Goal: Task Accomplishment & Management: Use online tool/utility

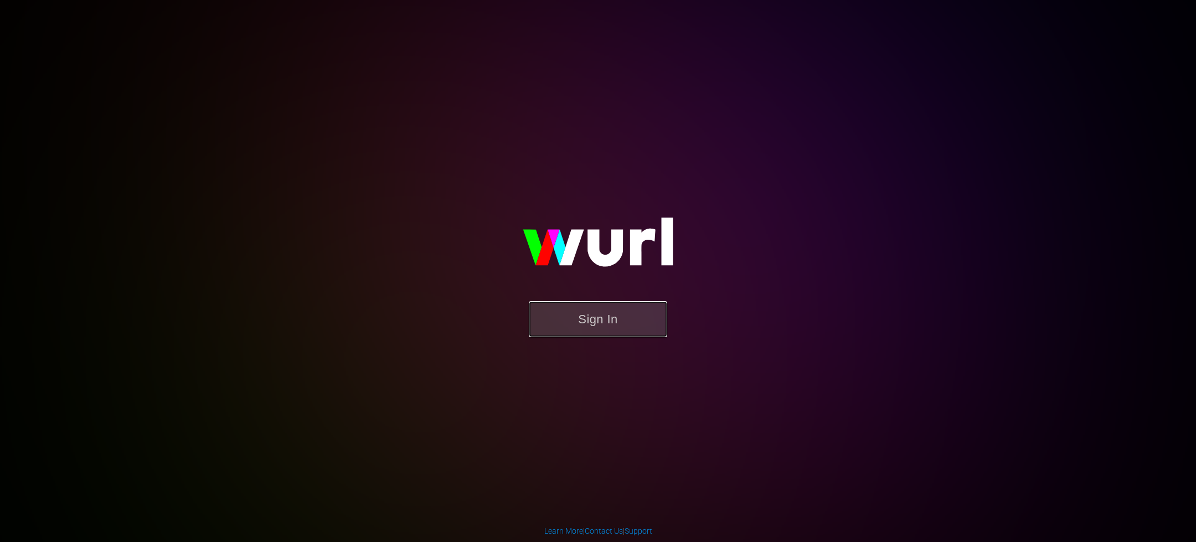
click at [612, 317] on button "Sign In" at bounding box center [598, 319] width 138 height 36
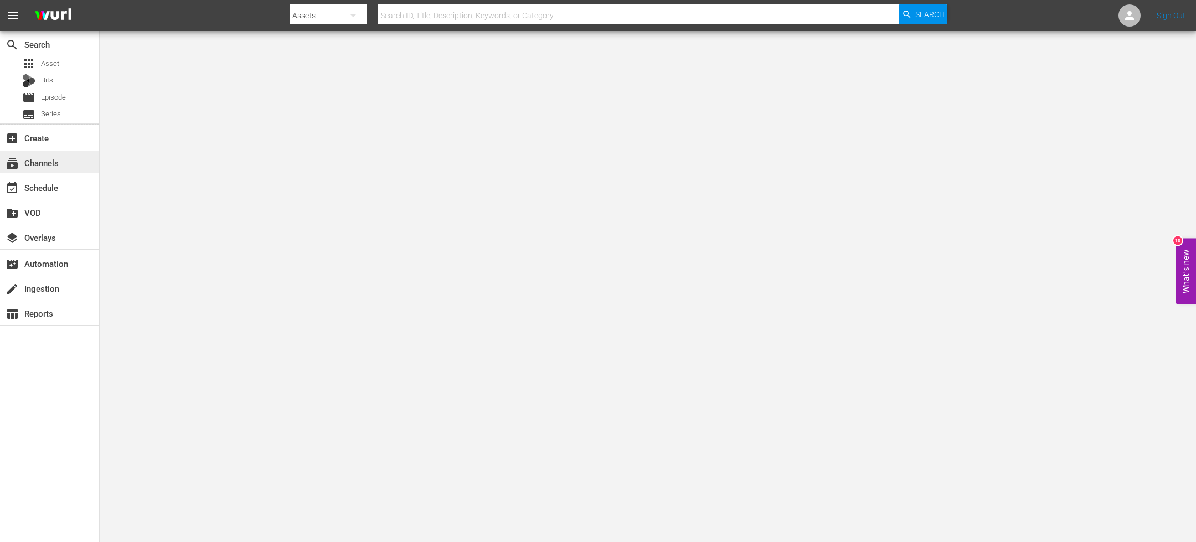
click at [61, 158] on div "subscriptions Channels" at bounding box center [31, 161] width 62 height 10
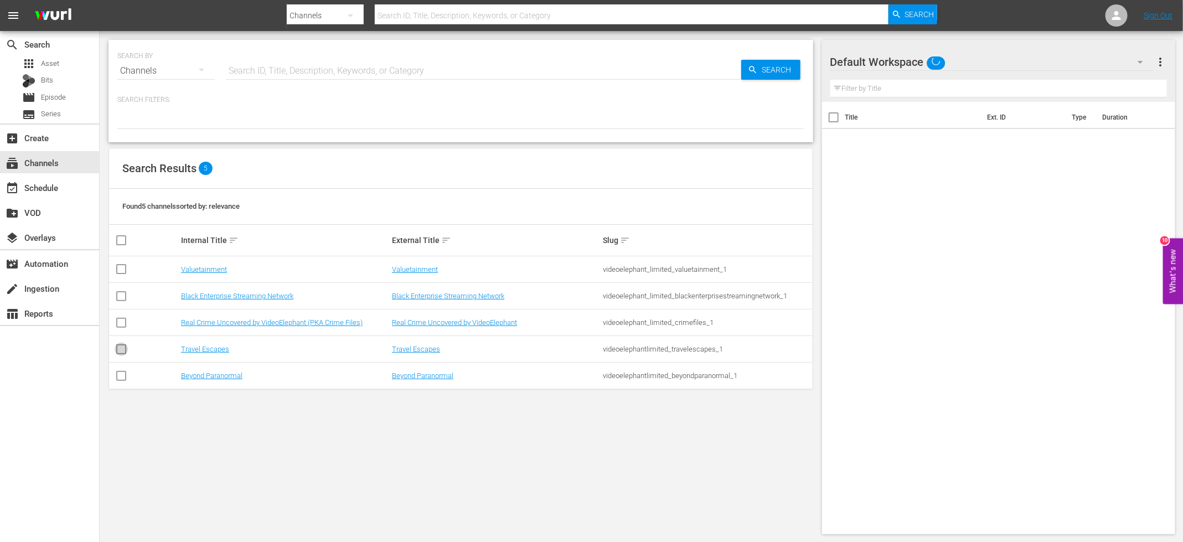
click at [121, 343] on icon at bounding box center [121, 349] width 13 height 13
click at [123, 349] on input "checkbox" at bounding box center [121, 351] width 13 height 13
checkbox input "true"
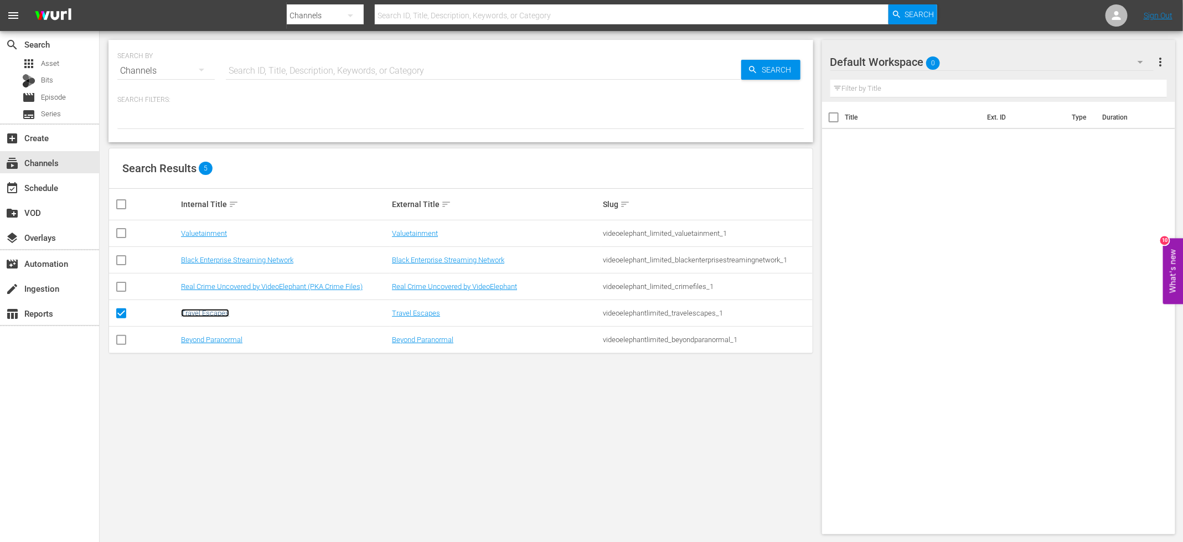
click at [205, 315] on link "Travel Escapes" at bounding box center [205, 313] width 48 height 8
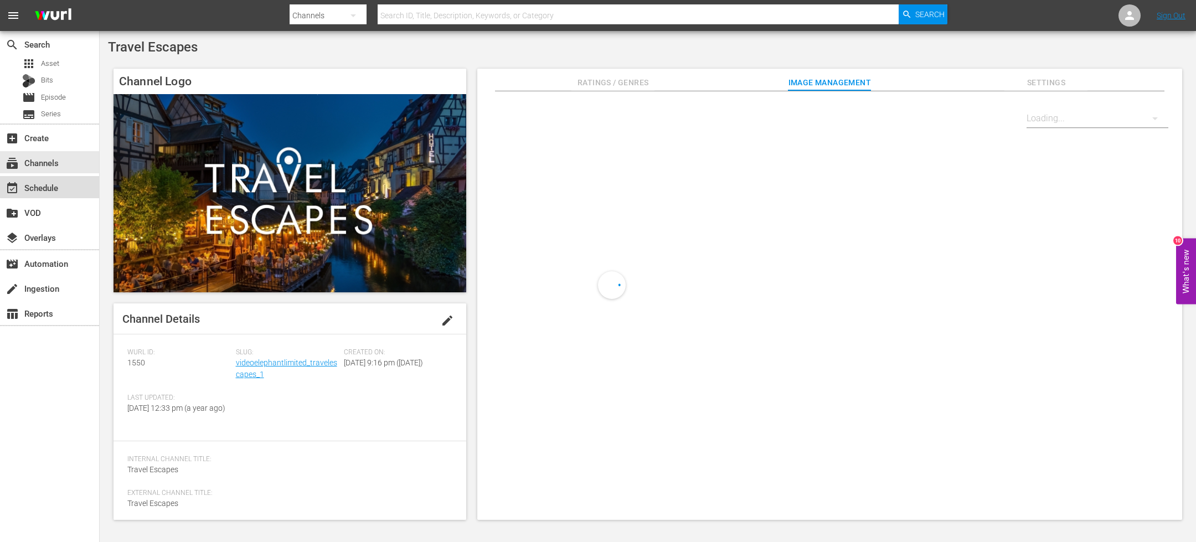
click at [55, 184] on div "event_available Schedule" at bounding box center [31, 186] width 62 height 10
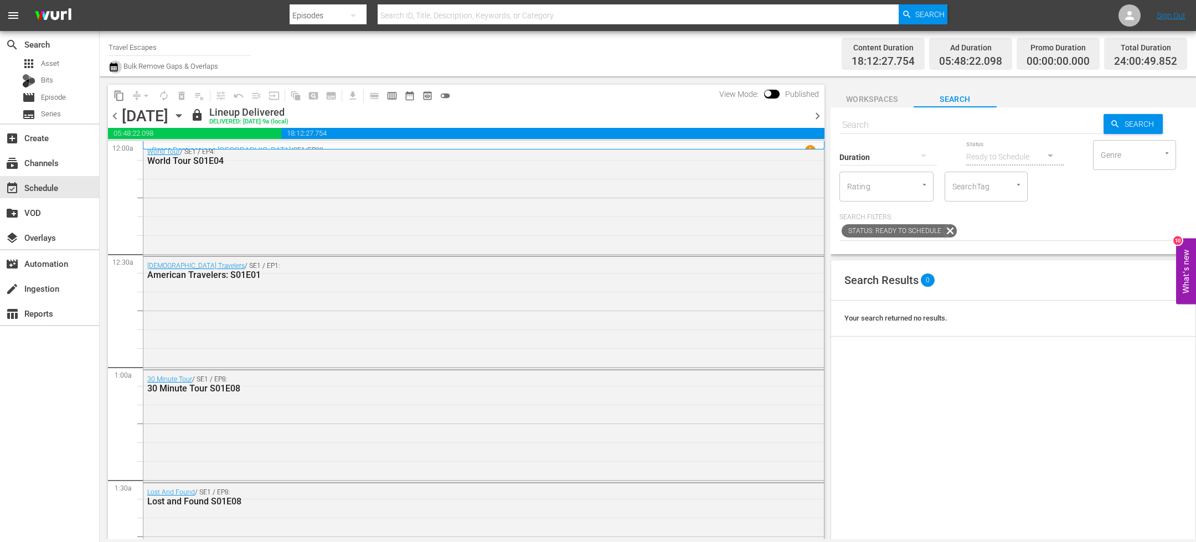
click at [116, 65] on icon "button" at bounding box center [114, 67] width 8 height 9
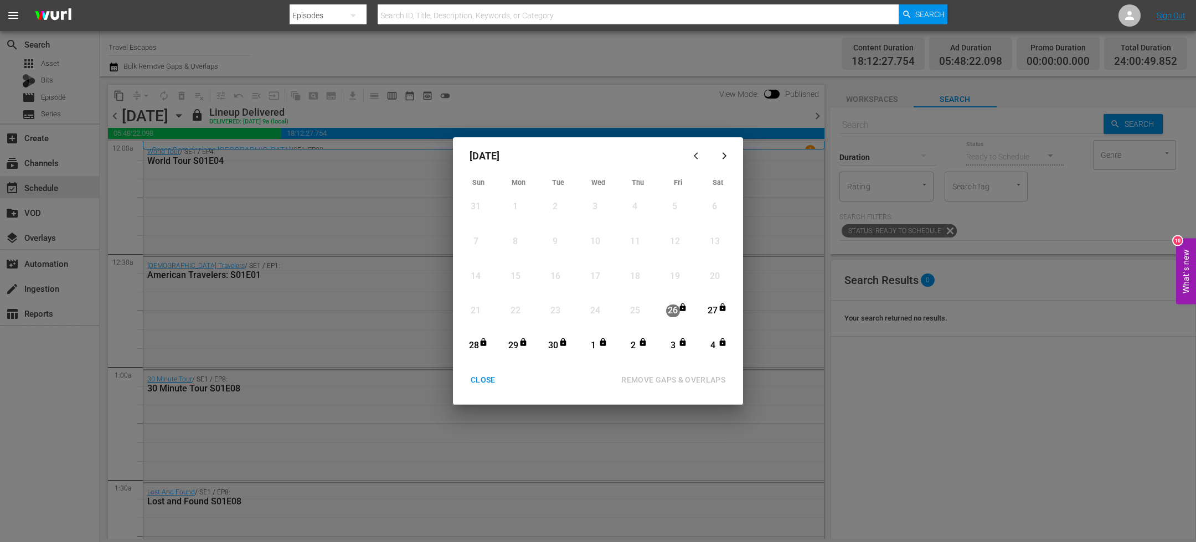
click at [728, 157] on div "button" at bounding box center [723, 156] width 13 height 8
